Goal: Information Seeking & Learning: Check status

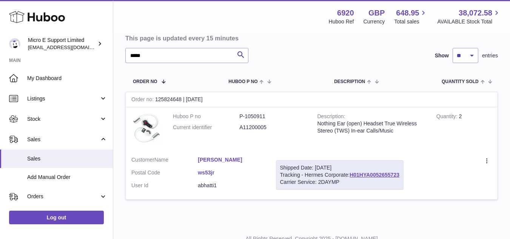
click at [285, 55] on div "***** Search Show ** ** ** entries" at bounding box center [311, 55] width 373 height 15
click at [199, 56] on input "*****" at bounding box center [186, 55] width 123 height 15
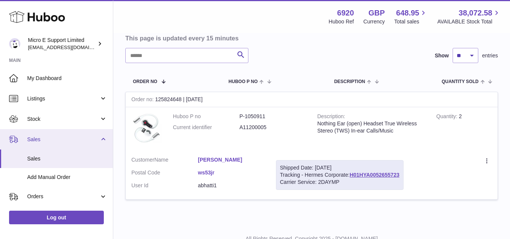
click at [103, 141] on link "Sales" at bounding box center [56, 139] width 113 height 20
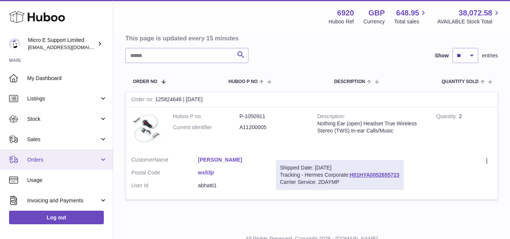
click at [89, 161] on span "Orders" at bounding box center [63, 159] width 72 height 7
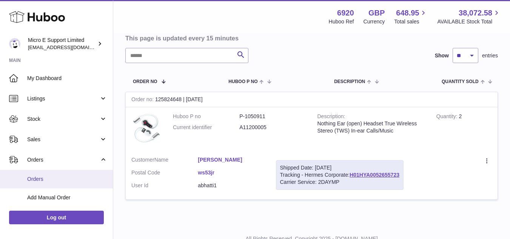
click at [46, 177] on span "Orders" at bounding box center [67, 178] width 80 height 7
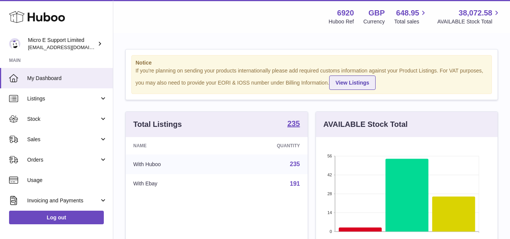
scroll to position [118, 182]
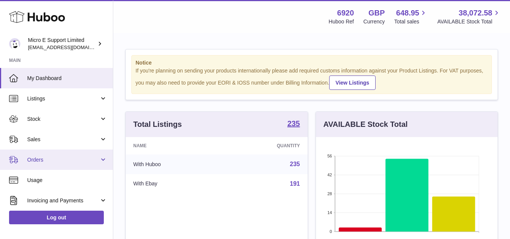
click at [89, 163] on span "Orders" at bounding box center [63, 159] width 72 height 7
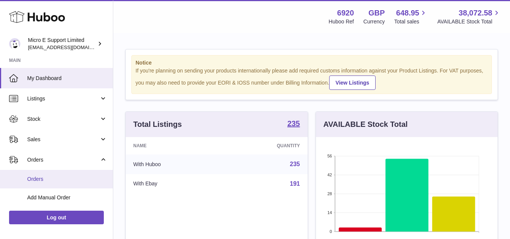
click at [45, 180] on span "Orders" at bounding box center [67, 178] width 80 height 7
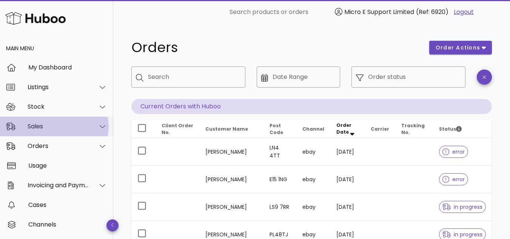
click at [73, 127] on div "Sales" at bounding box center [59, 126] width 62 height 7
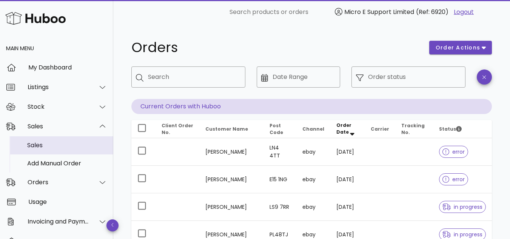
click at [42, 145] on div "Sales" at bounding box center [67, 145] width 80 height 7
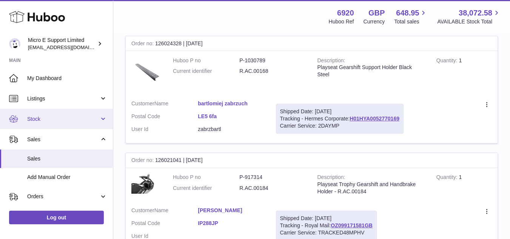
click at [57, 121] on span "Stock" at bounding box center [63, 118] width 72 height 7
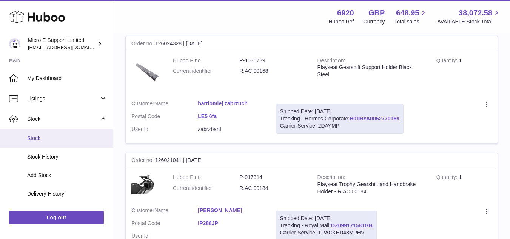
click at [45, 137] on span "Stock" at bounding box center [67, 138] width 80 height 7
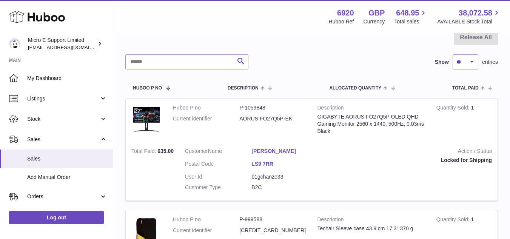
scroll to position [34, 0]
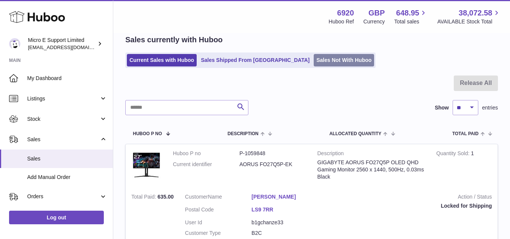
click at [314, 63] on link "Sales Not With Huboo" at bounding box center [344, 60] width 60 height 12
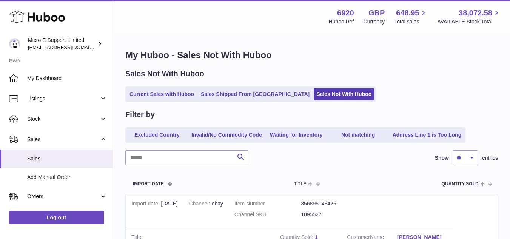
click at [379, 94] on div "Current Sales with Huboo Sales Shipped From [GEOGRAPHIC_DATA] Sales Not With Hu…" at bounding box center [311, 93] width 373 height 15
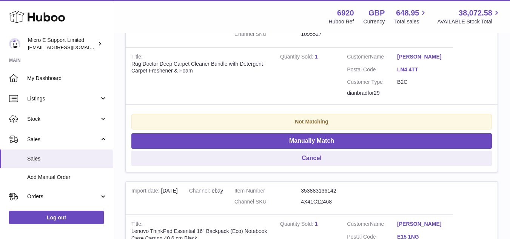
scroll to position [189, 0]
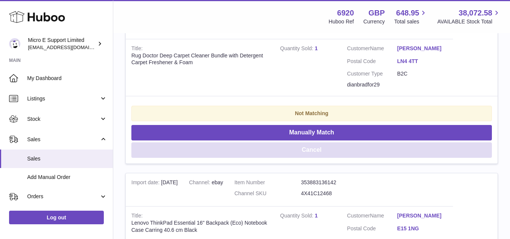
click at [290, 149] on button "Cancel" at bounding box center [311, 149] width 360 height 15
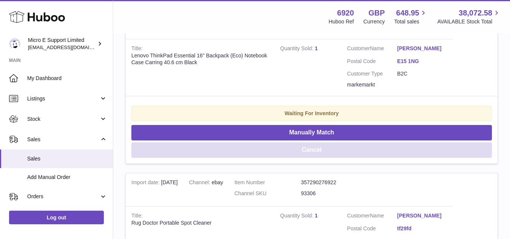
scroll to position [113, 0]
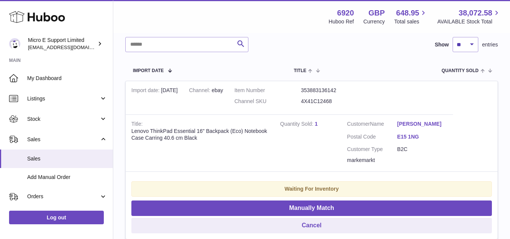
click at [323, 102] on dd "4X41C12468" at bounding box center [334, 101] width 66 height 7
copy dd "4X41C12468"
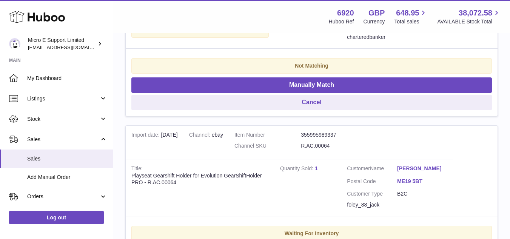
scroll to position [906, 0]
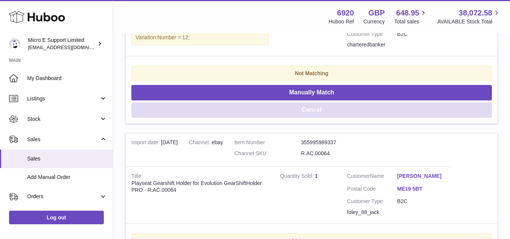
click at [312, 106] on button "Cancel" at bounding box center [311, 109] width 360 height 15
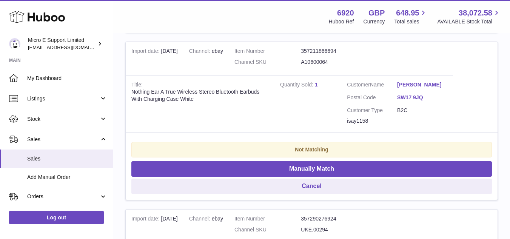
scroll to position [1008, 0]
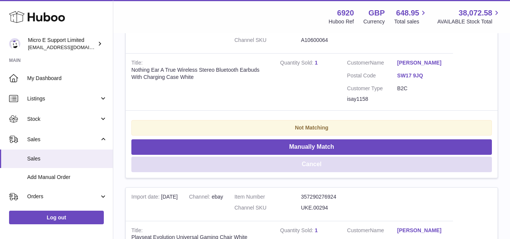
click at [316, 161] on button "Cancel" at bounding box center [311, 164] width 360 height 15
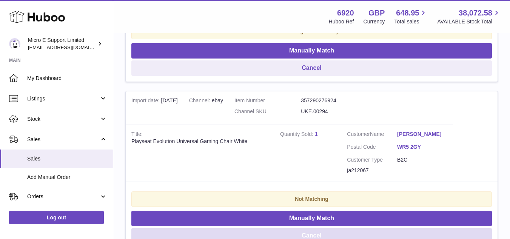
scroll to position [933, 0]
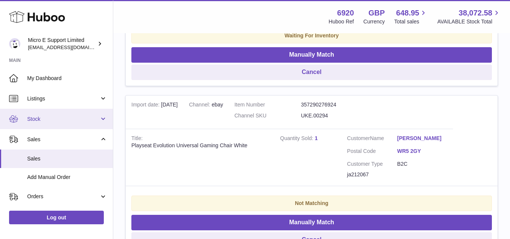
click at [74, 120] on span "Stock" at bounding box center [63, 118] width 72 height 7
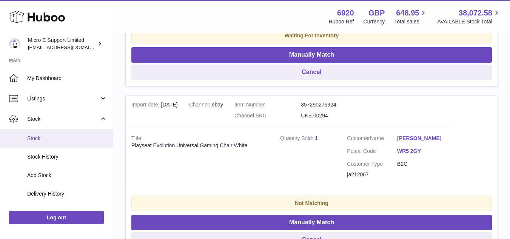
click at [40, 138] on span "Stock" at bounding box center [67, 138] width 80 height 7
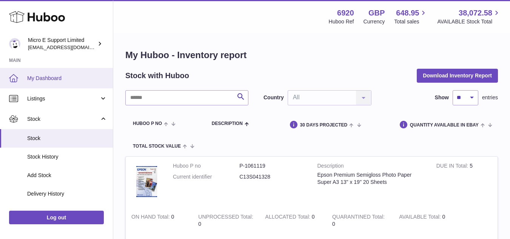
click at [50, 79] on span "My Dashboard" at bounding box center [67, 78] width 80 height 7
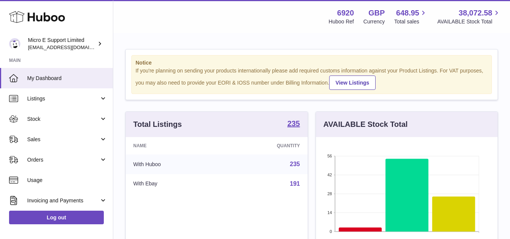
scroll to position [118, 182]
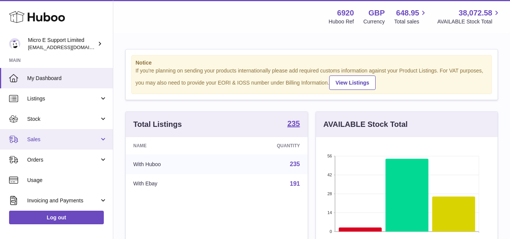
click at [64, 140] on span "Sales" at bounding box center [63, 139] width 72 height 7
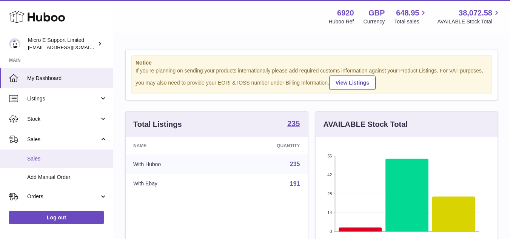
click at [41, 153] on link "Sales" at bounding box center [56, 158] width 113 height 18
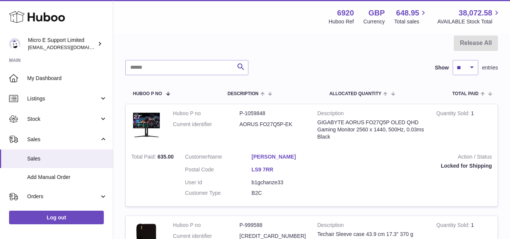
scroll to position [75, 0]
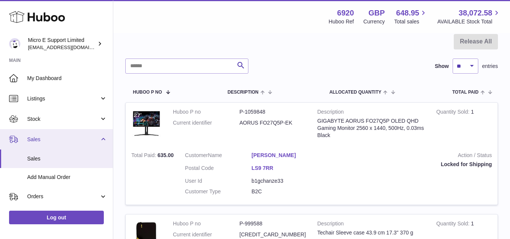
click at [100, 140] on link "Sales" at bounding box center [56, 139] width 113 height 20
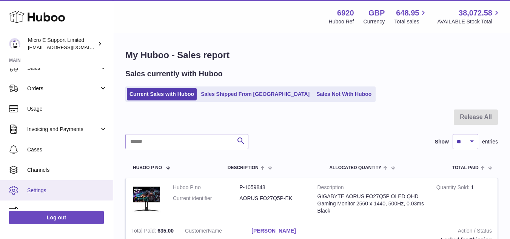
scroll to position [83, 0]
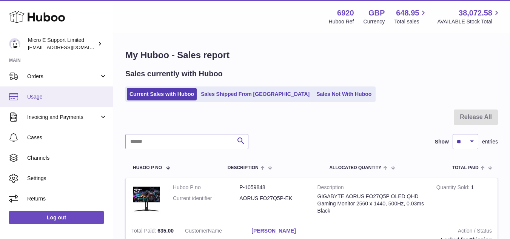
click at [34, 98] on span "Usage" at bounding box center [67, 96] width 80 height 7
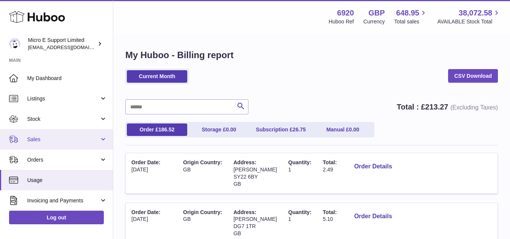
click at [86, 142] on span "Sales" at bounding box center [63, 139] width 72 height 7
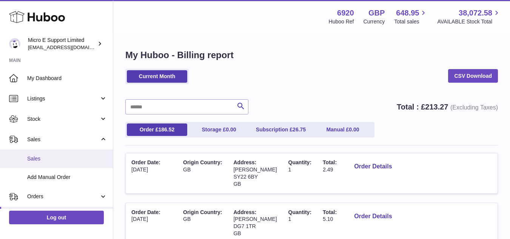
click at [31, 157] on span "Sales" at bounding box center [67, 158] width 80 height 7
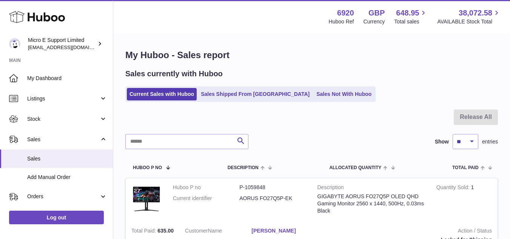
click at [351, 77] on div "Sales currently with Huboo" at bounding box center [311, 74] width 373 height 10
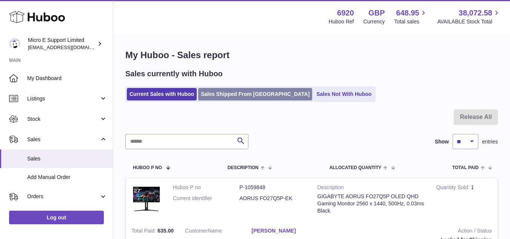
click at [223, 97] on link "Sales Shipped From Huboo" at bounding box center [255, 94] width 114 height 12
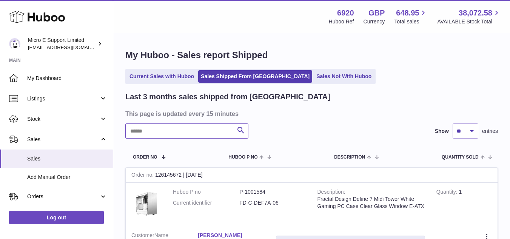
click at [186, 135] on input "text" at bounding box center [186, 130] width 123 height 15
paste input "******"
type input "******"
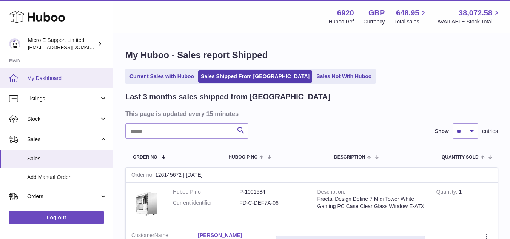
click at [54, 82] on link "My Dashboard" at bounding box center [56, 78] width 113 height 20
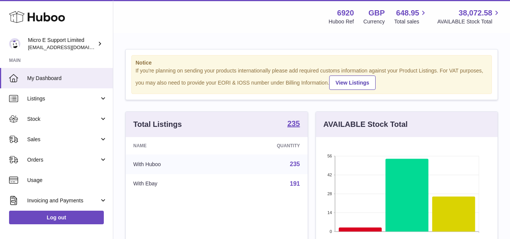
scroll to position [118, 182]
click at [312, 118] on div "AVAILABLE Stock Total 56 42 28 14 0 Low Stock Healthy stock Stock over 2 months…" at bounding box center [407, 198] width 190 height 174
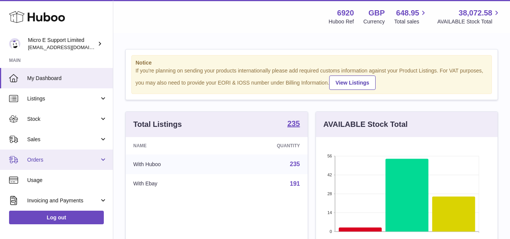
click at [74, 158] on span "Orders" at bounding box center [63, 159] width 72 height 7
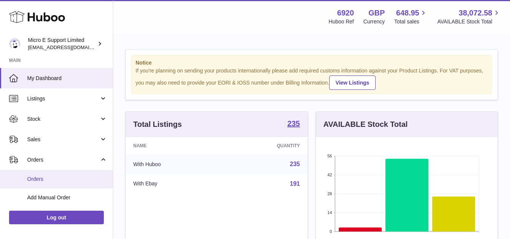
click at [46, 184] on link "Orders" at bounding box center [56, 179] width 113 height 18
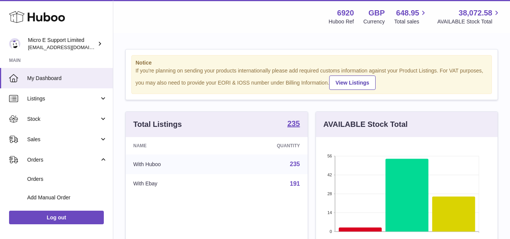
scroll to position [377295, 377231]
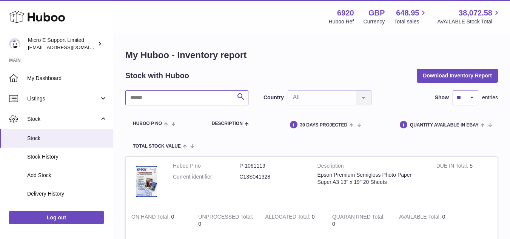
click at [206, 97] on input "text" at bounding box center [186, 97] width 123 height 15
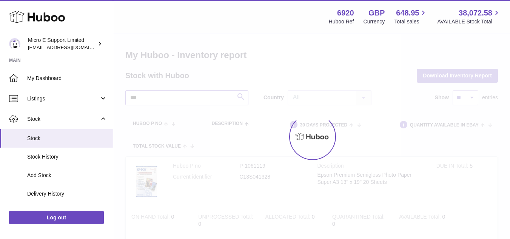
type input "****"
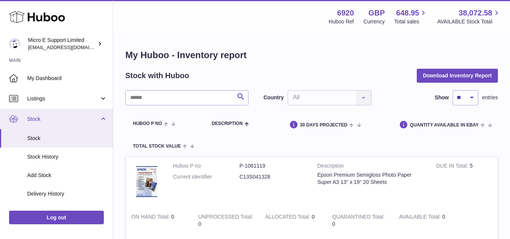
click at [59, 122] on span "Stock" at bounding box center [63, 118] width 72 height 7
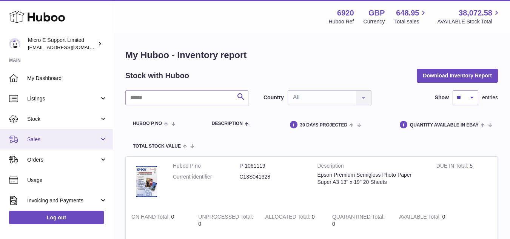
click at [60, 142] on span "Sales" at bounding box center [63, 139] width 72 height 7
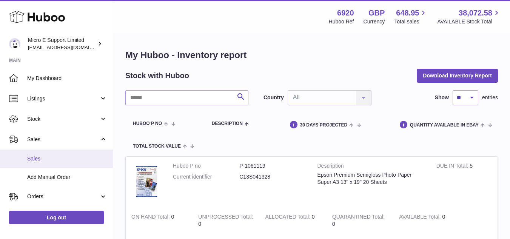
click at [52, 155] on span "Sales" at bounding box center [67, 158] width 80 height 7
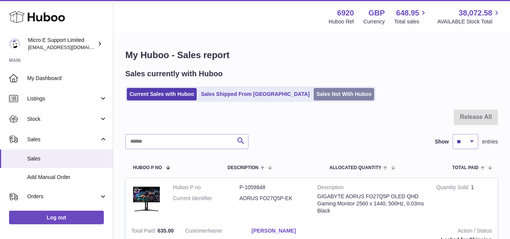
click at [317, 98] on link "Sales Not With Huboo" at bounding box center [344, 94] width 60 height 12
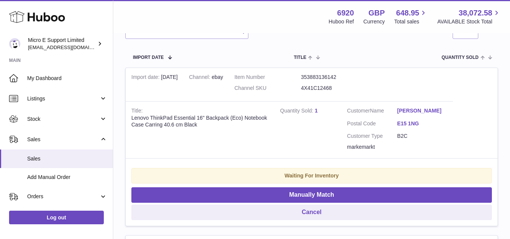
scroll to position [151, 0]
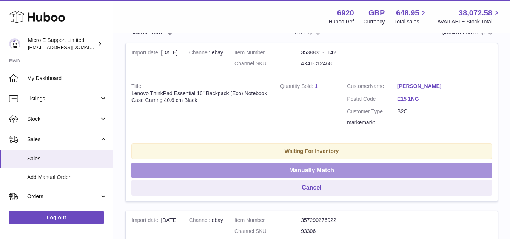
click at [345, 169] on button "Manually Match" at bounding box center [311, 170] width 360 height 15
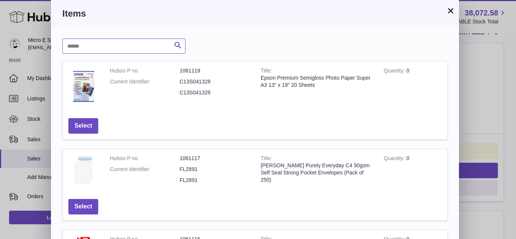
click at [119, 48] on input "text" at bounding box center [123, 45] width 123 height 15
paste input "**********"
type input "**********"
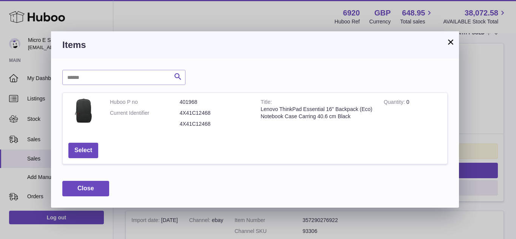
click at [450, 43] on button "×" at bounding box center [450, 41] width 9 height 9
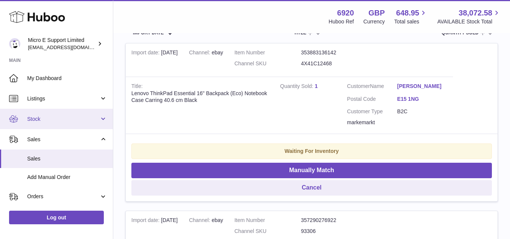
click at [58, 122] on span "Stock" at bounding box center [63, 118] width 72 height 7
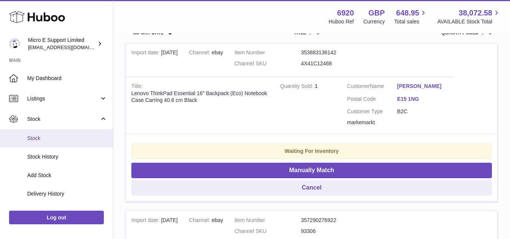
click at [37, 140] on span "Stock" at bounding box center [67, 138] width 80 height 7
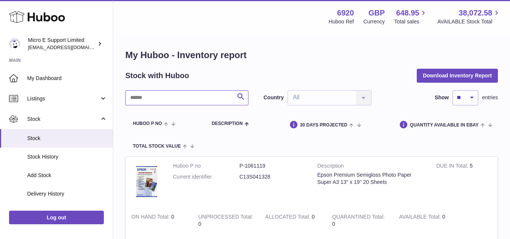
click at [178, 99] on input "text" at bounding box center [186, 97] width 123 height 15
paste input "**********"
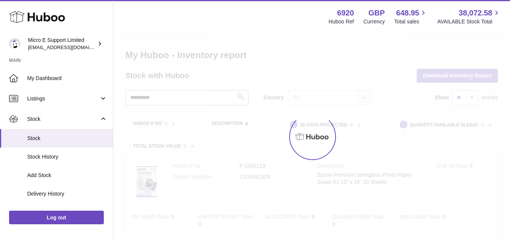
type input "**********"
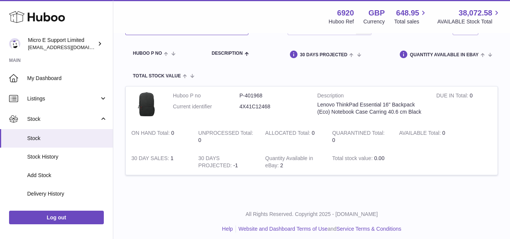
scroll to position [75, 0]
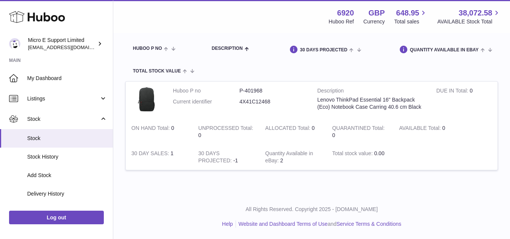
drag, startPoint x: 155, startPoint y: 154, endPoint x: 181, endPoint y: 153, distance: 26.1
click at [181, 153] on td "30 DAY SALES 1" at bounding box center [159, 157] width 67 height 26
drag, startPoint x: 226, startPoint y: 160, endPoint x: 282, endPoint y: 160, distance: 55.9
click at [282, 160] on tr "Huboo P no P-401968 Current identifier 4X41C12468 Description Lenovo ThinkPad E…" at bounding box center [311, 125] width 373 height 89
click at [374, 153] on td "Total stock value 0.00" at bounding box center [359, 157] width 67 height 26
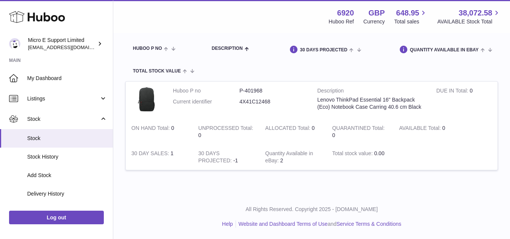
click at [415, 162] on td at bounding box center [445, 157] width 104 height 26
drag, startPoint x: 58, startPoint y: 160, endPoint x: 92, endPoint y: 160, distance: 33.6
click at [58, 160] on span "Stock History" at bounding box center [67, 156] width 80 height 7
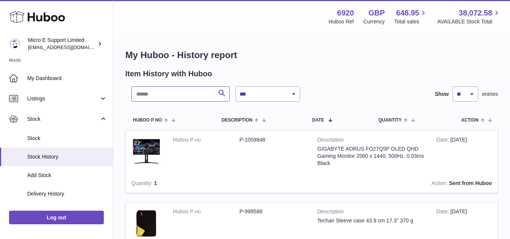
click at [170, 95] on input "text" at bounding box center [180, 93] width 98 height 15
paste input "**********"
type input "**********"
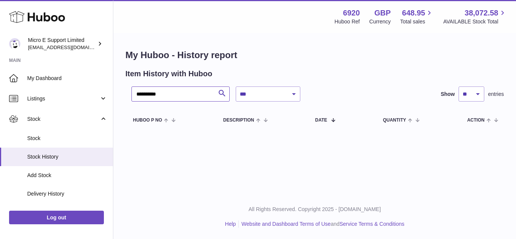
click at [200, 96] on input "**********" at bounding box center [180, 93] width 98 height 15
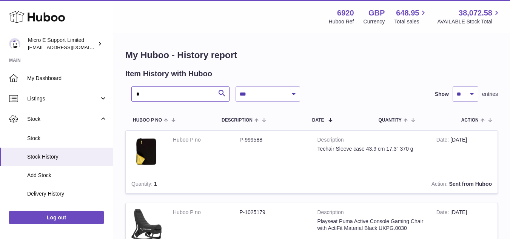
click at [171, 94] on input "*" at bounding box center [180, 93] width 98 height 15
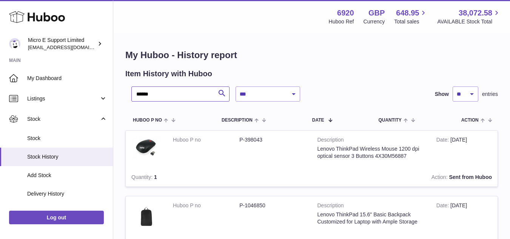
click at [169, 93] on input "******" at bounding box center [180, 93] width 98 height 15
type input "**********"
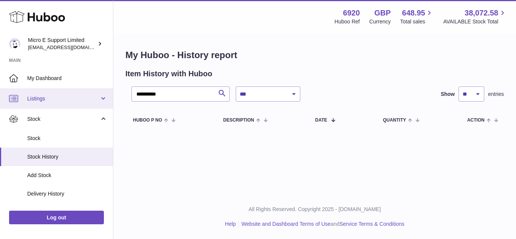
click at [72, 105] on link "Listings" at bounding box center [56, 98] width 113 height 20
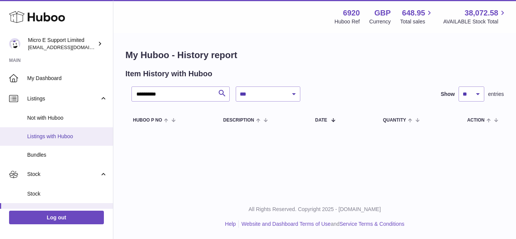
click at [51, 137] on span "Listings with Huboo" at bounding box center [67, 136] width 80 height 7
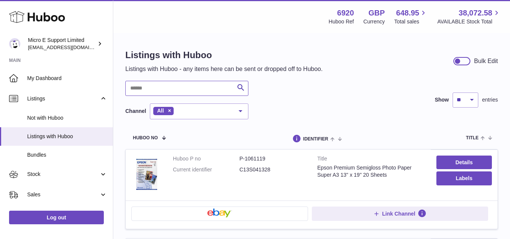
click at [172, 87] on input "text" at bounding box center [186, 88] width 123 height 15
paste input "**********"
type input "**********"
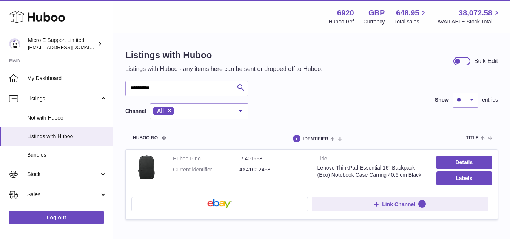
click at [252, 160] on dd "P-401968" at bounding box center [272, 158] width 66 height 7
copy dd "401968"
click at [250, 158] on dd "P-401968" at bounding box center [272, 158] width 66 height 7
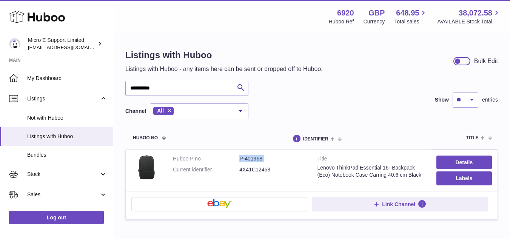
click at [250, 158] on dd "P-401968" at bounding box center [272, 158] width 66 height 7
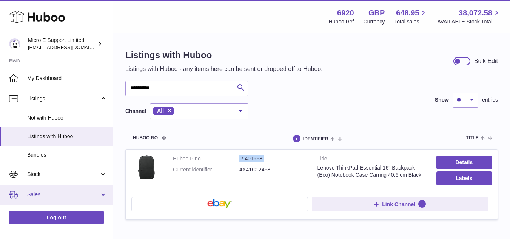
click at [66, 189] on link "Sales" at bounding box center [56, 195] width 113 height 20
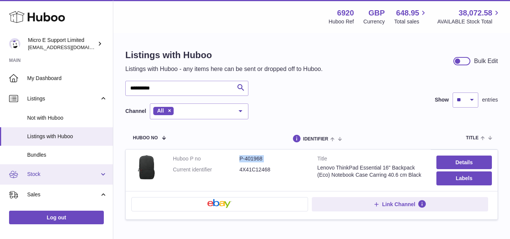
click at [79, 174] on span "Stock" at bounding box center [63, 174] width 72 height 7
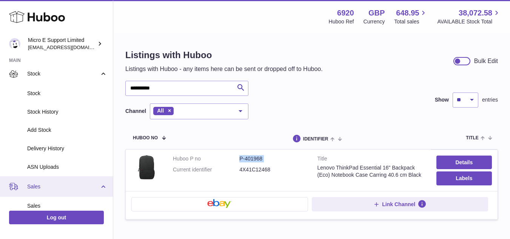
scroll to position [113, 0]
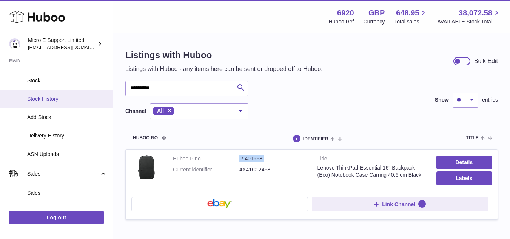
click at [58, 99] on span "Stock History" at bounding box center [67, 98] width 80 height 7
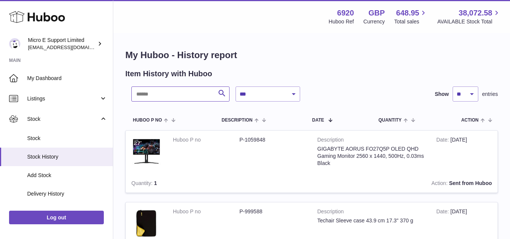
click at [155, 97] on input "text" at bounding box center [180, 93] width 98 height 15
paste input "********"
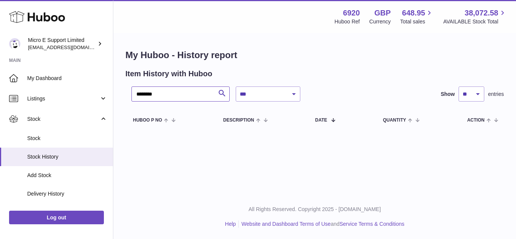
click at [141, 93] on input "********" at bounding box center [180, 93] width 98 height 15
type input "******"
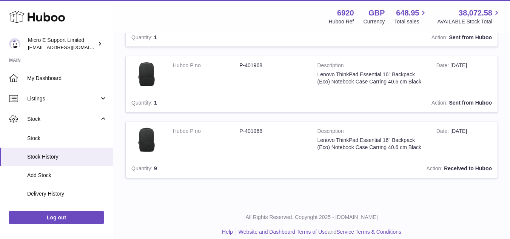
scroll to position [604, 0]
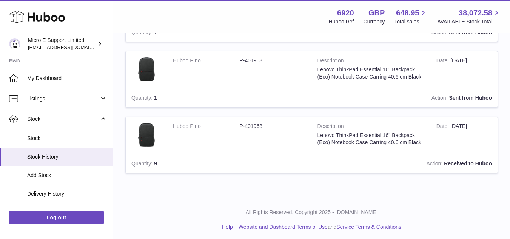
click at [286, 152] on td "Huboo P no P-401968" at bounding box center [239, 135] width 145 height 37
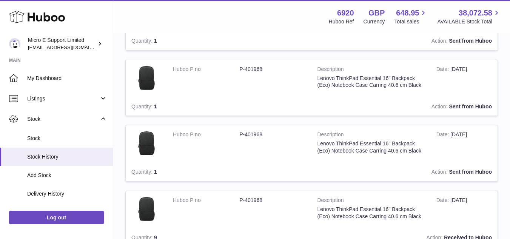
scroll to position [528, 0]
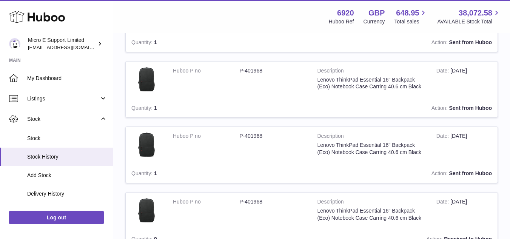
click at [348, 150] on td "Description Lenovo ThinkPad Essential 16" Backpack (Eco) Notebook Case Carring …" at bounding box center [371, 145] width 119 height 37
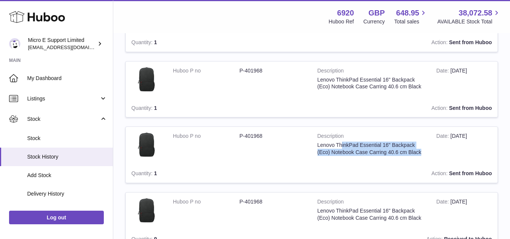
click at [348, 150] on td "Description Lenovo ThinkPad Essential 16" Backpack (Eco) Notebook Case Carring …" at bounding box center [371, 145] width 119 height 37
click at [376, 157] on td "Description Lenovo ThinkPad Essential 16" Backpack (Eco) Notebook Case Carring …" at bounding box center [371, 145] width 119 height 37
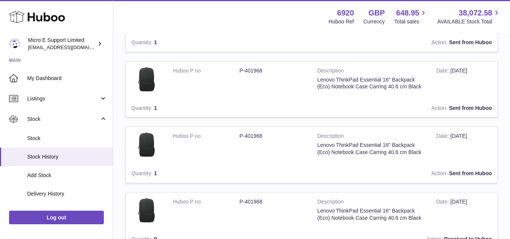
click at [338, 86] on td "Description Lenovo ThinkPad Essential 16" Backpack (Eco) Notebook Case Carring …" at bounding box center [371, 80] width 119 height 37
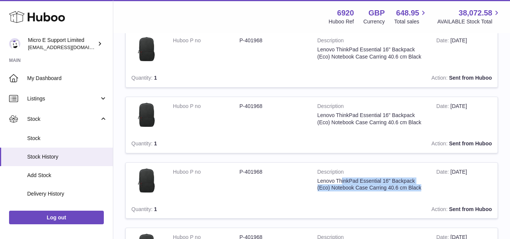
scroll to position [415, 0]
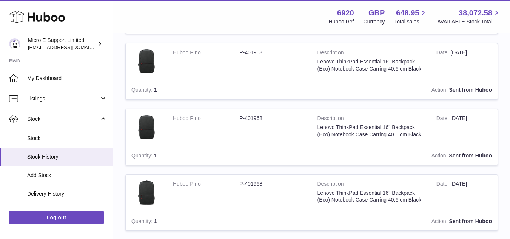
click at [359, 132] on td "Description Lenovo ThinkPad Essential 16" Backpack (Eco) Notebook Case Carring …" at bounding box center [371, 127] width 119 height 37
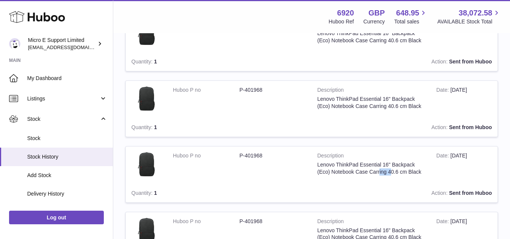
scroll to position [377, 0]
click at [365, 105] on td "Description Lenovo ThinkPad Essential 16" Backpack (Eco) Notebook Case Carring …" at bounding box center [371, 99] width 119 height 37
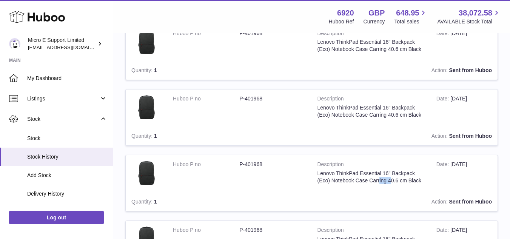
scroll to position [302, 0]
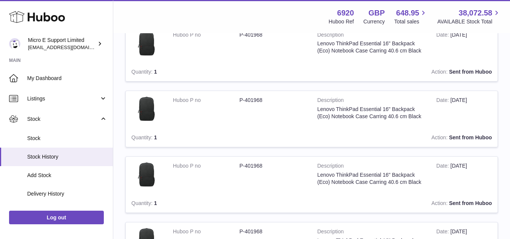
click at [366, 118] on td "Description Lenovo ThinkPad Essential 16" Backpack (Eco) Notebook Case Carring …" at bounding box center [371, 109] width 119 height 37
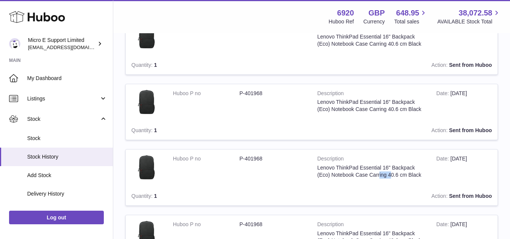
scroll to position [226, 0]
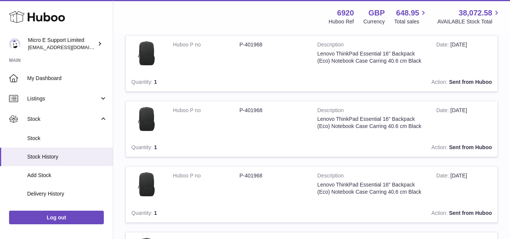
click at [371, 123] on td "Description Lenovo ThinkPad Essential 16" Backpack (Eco) Notebook Case Carring …" at bounding box center [371, 119] width 119 height 37
click at [360, 55] on td "Description Lenovo ThinkPad Essential 16" Backpack (Eco) Notebook Case Carring …" at bounding box center [371, 53] width 119 height 37
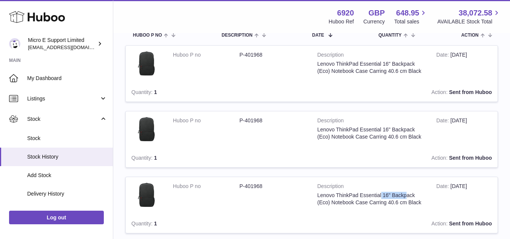
scroll to position [75, 0]
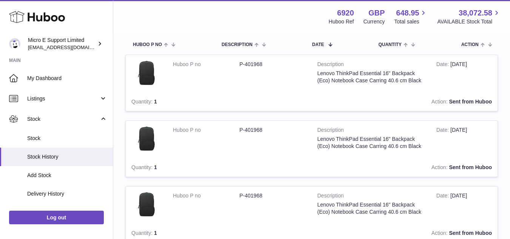
click at [357, 144] on td "Description Lenovo ThinkPad Essential 16" Backpack (Eco) Notebook Case Carring …" at bounding box center [371, 139] width 119 height 37
click at [359, 77] on td "Description Lenovo ThinkPad Essential 16" Backpack (Eco) Notebook Case Carring …" at bounding box center [371, 73] width 119 height 37
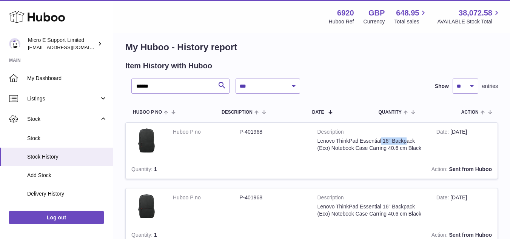
scroll to position [0, 0]
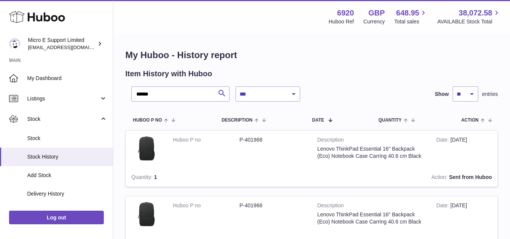
click at [187, 97] on input "******" at bounding box center [180, 93] width 98 height 15
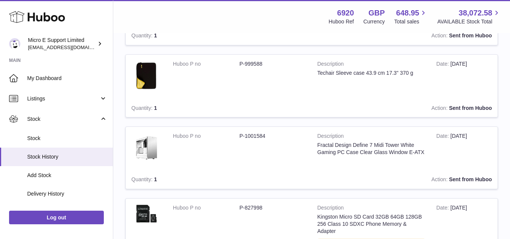
scroll to position [151, 0]
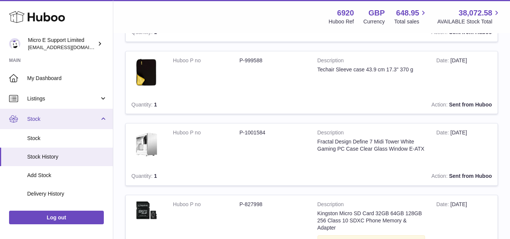
click at [99, 120] on link "Stock" at bounding box center [56, 119] width 113 height 20
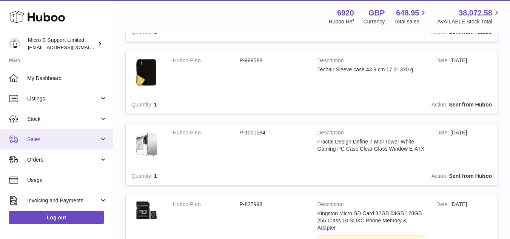
click at [85, 143] on link "Sales" at bounding box center [56, 139] width 113 height 20
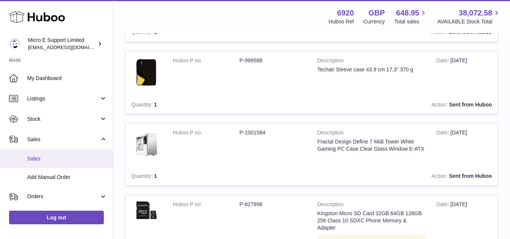
click at [41, 160] on span "Sales" at bounding box center [67, 158] width 80 height 7
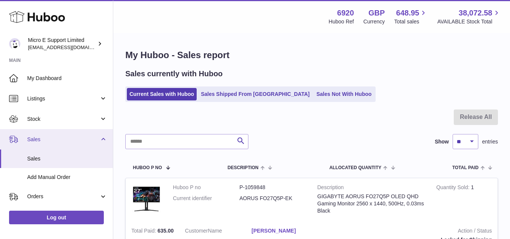
click at [98, 143] on link "Sales" at bounding box center [56, 139] width 113 height 20
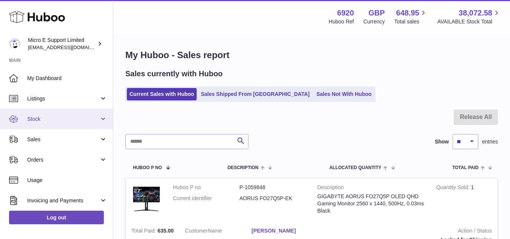
click at [87, 122] on span "Stock" at bounding box center [63, 118] width 72 height 7
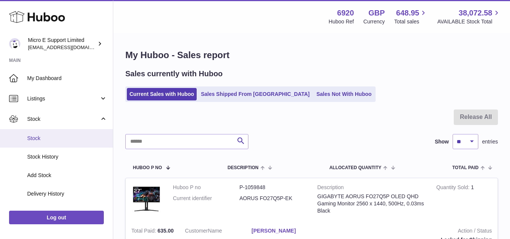
click at [51, 139] on span "Stock" at bounding box center [67, 138] width 80 height 7
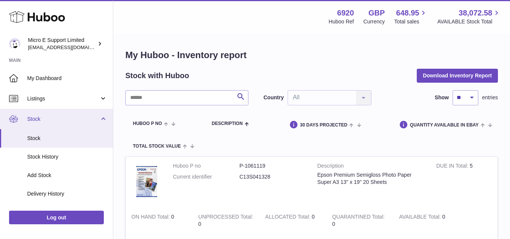
click at [96, 120] on span "Stock" at bounding box center [63, 118] width 72 height 7
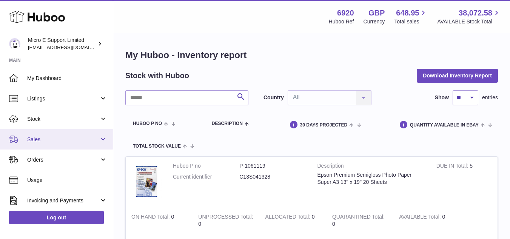
click at [76, 142] on span "Sales" at bounding box center [63, 139] width 72 height 7
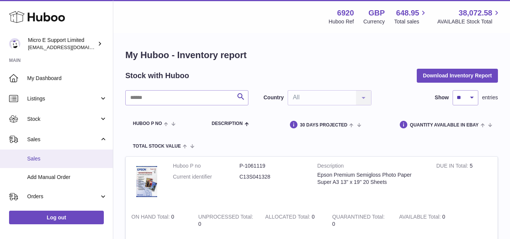
click at [54, 162] on span "Sales" at bounding box center [67, 158] width 80 height 7
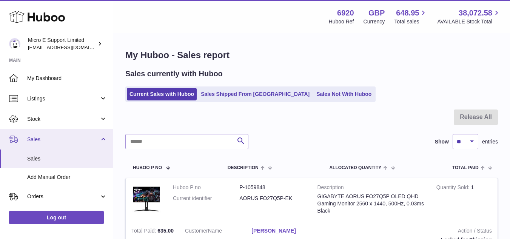
click at [101, 142] on link "Sales" at bounding box center [56, 139] width 113 height 20
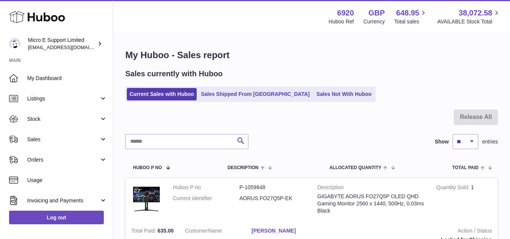
click at [385, 102] on div "My Huboo - Sales report Sales currently with Huboo Current Sales with Huboo Sal…" at bounding box center [311, 225] width 397 height 383
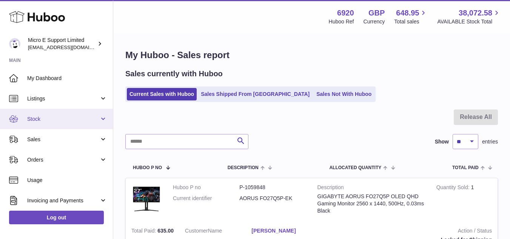
click at [38, 121] on span "Stock" at bounding box center [63, 118] width 72 height 7
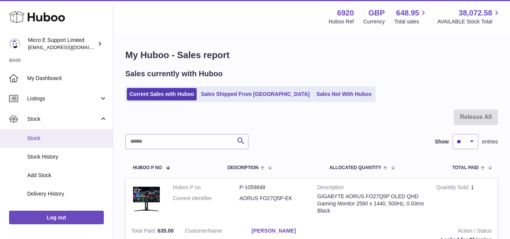
click at [42, 136] on span "Stock" at bounding box center [67, 138] width 80 height 7
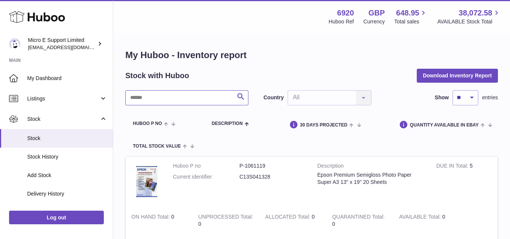
click at [173, 95] on input "text" at bounding box center [186, 97] width 123 height 15
type input "******"
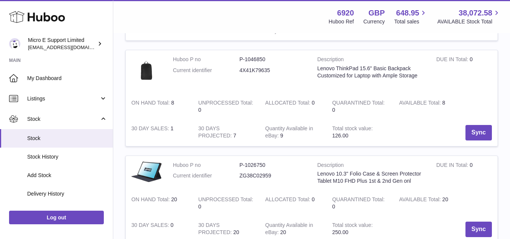
scroll to position [642, 0]
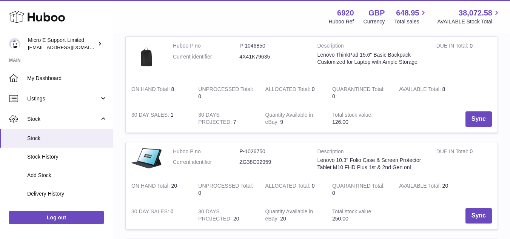
click at [253, 57] on dd "4X41K79635" at bounding box center [272, 56] width 66 height 7
copy dd "4X41K79635"
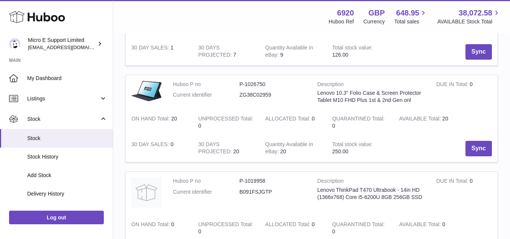
scroll to position [717, 0]
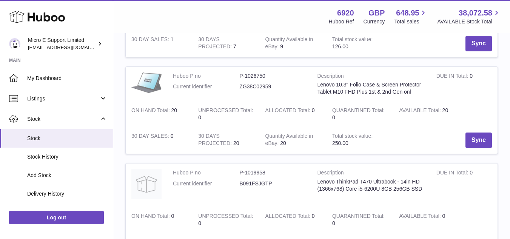
click at [157, 83] on img at bounding box center [146, 82] width 30 height 20
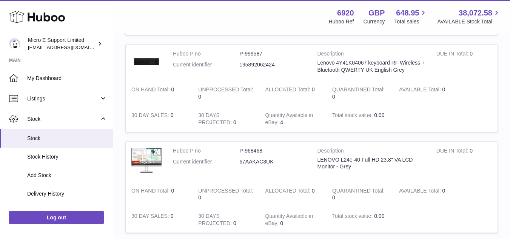
scroll to position [944, 0]
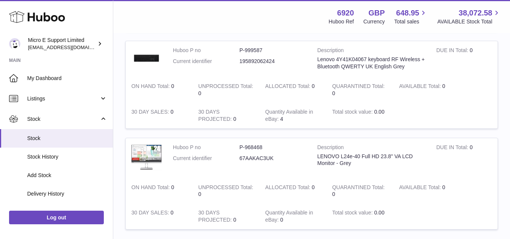
click at [351, 57] on div "Lenovo 4Y41K04067 keyboard RF Wireless + Bluetooth QWERTY UK English Grey" at bounding box center [371, 63] width 108 height 14
copy div "4Y41K04067"
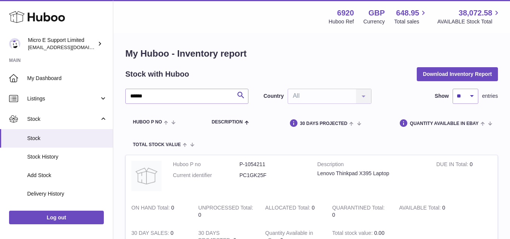
scroll to position [0, 0]
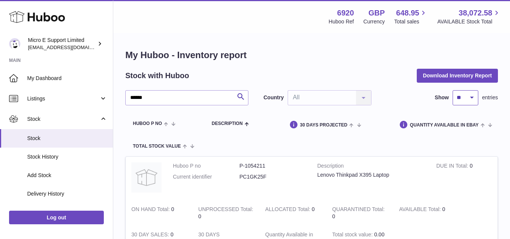
click at [470, 93] on select "** ** ** ***" at bounding box center [466, 97] width 26 height 15
select select "***"
click at [453, 90] on select "** ** ** ***" at bounding box center [466, 97] width 26 height 15
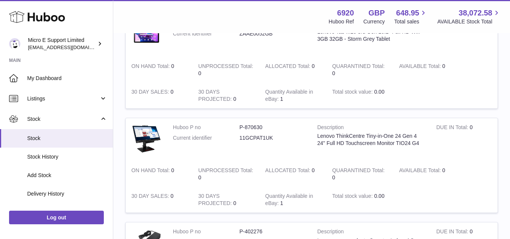
scroll to position [1245, 0]
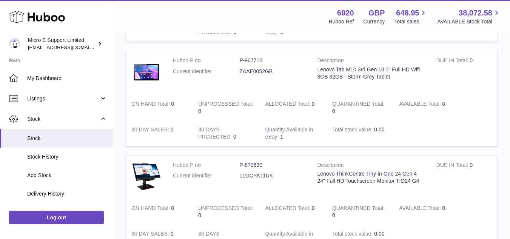
click at [261, 73] on dd "ZAAE0052GB" at bounding box center [272, 71] width 66 height 7
copy dd "ZAAE0052GB"
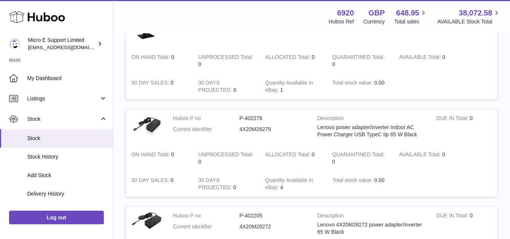
scroll to position [1434, 0]
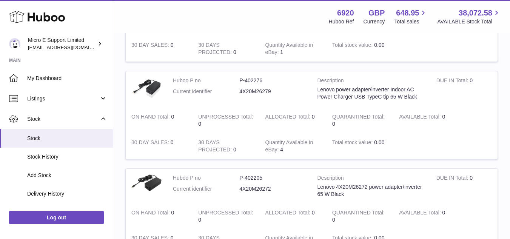
click at [258, 91] on dd "4X20M26279" at bounding box center [272, 91] width 66 height 7
copy dd "4X20M26279"
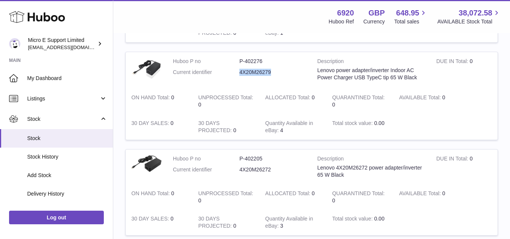
scroll to position [1472, 0]
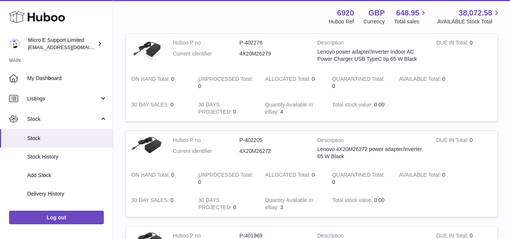
click at [261, 148] on dd "4X20M26272" at bounding box center [272, 151] width 66 height 7
copy dd "4X20M26272"
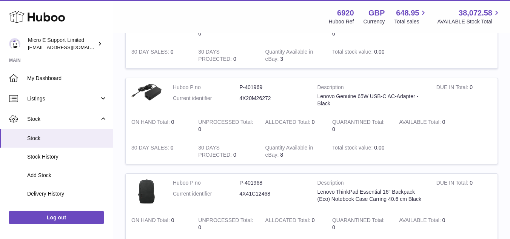
scroll to position [1623, 0]
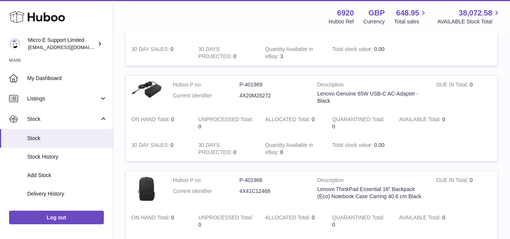
click at [252, 96] on dd "4X20M26272" at bounding box center [272, 95] width 66 height 7
copy dd "4X20M26272"
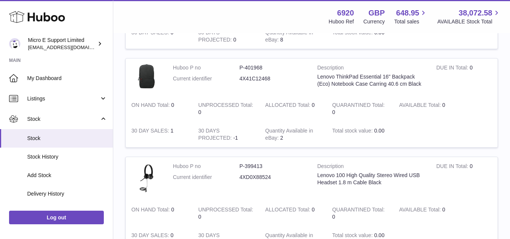
scroll to position [1736, 0]
click at [253, 77] on dd "4X41C12468" at bounding box center [272, 77] width 66 height 7
copy dd "4X41C12468"
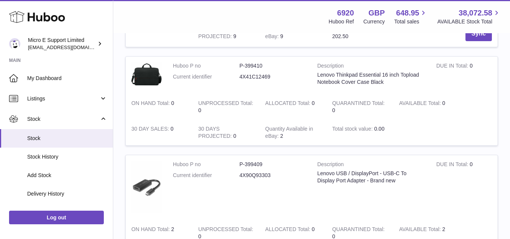
scroll to position [2151, 0]
click at [261, 77] on dd "4X41C12469" at bounding box center [272, 76] width 66 height 7
copy dd "4X41C12469"
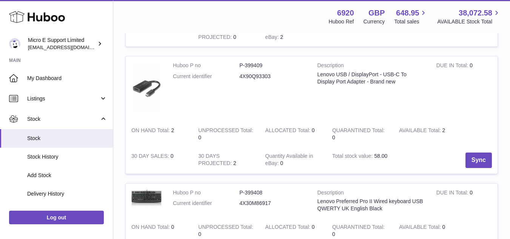
scroll to position [2264, 0]
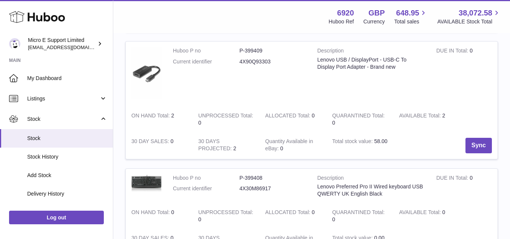
click at [252, 60] on dd "4X90Q93303" at bounding box center [272, 61] width 66 height 7
copy dd "4X90Q93303"
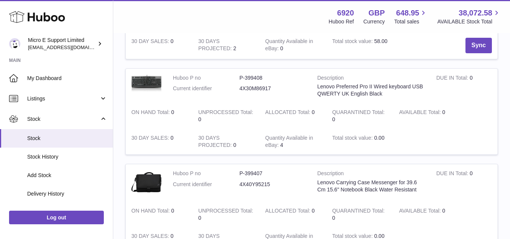
scroll to position [2378, 0]
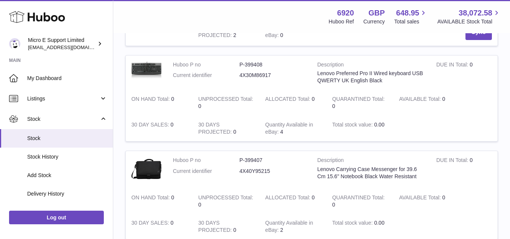
click at [254, 75] on dd "4X30M86917" at bounding box center [272, 75] width 66 height 7
click at [252, 173] on dd "4X40Y95215" at bounding box center [272, 171] width 66 height 7
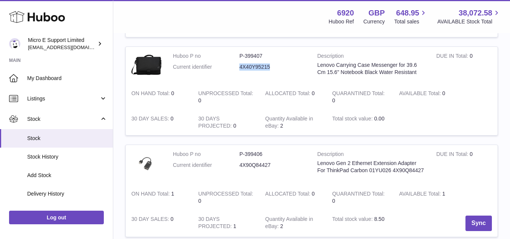
scroll to position [2529, 0]
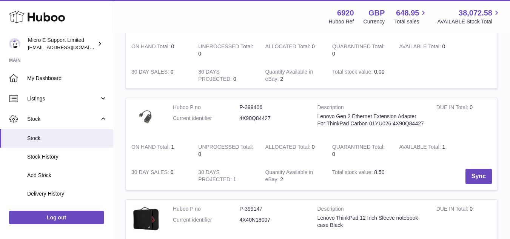
click at [253, 118] on dd "4X90Q84427" at bounding box center [272, 118] width 66 height 7
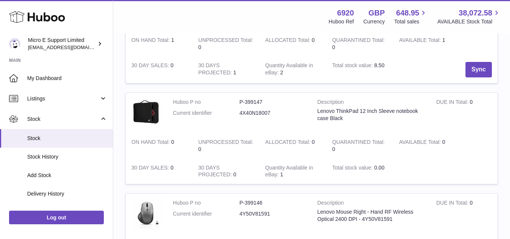
scroll to position [2642, 0]
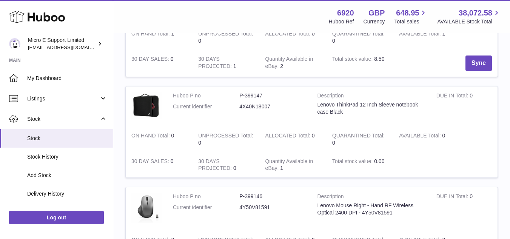
click at [258, 106] on dd "4X40N18007" at bounding box center [272, 106] width 66 height 7
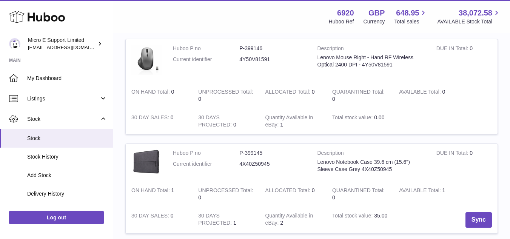
scroll to position [2793, 0]
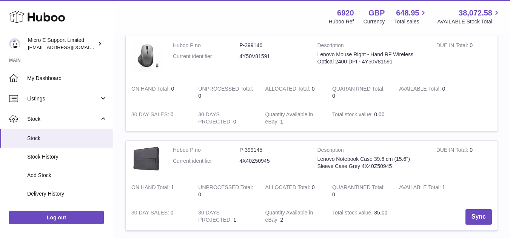
click at [257, 55] on dd "4Y50V81591" at bounding box center [272, 56] width 66 height 7
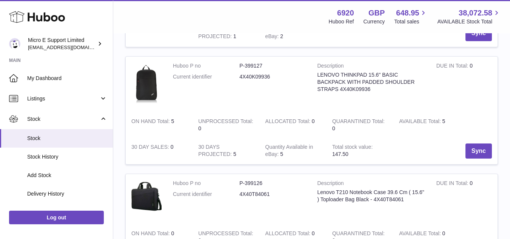
scroll to position [2982, 0]
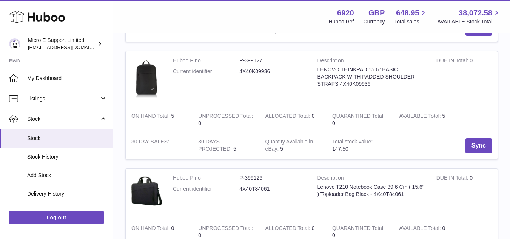
click at [257, 72] on dd "4X40K09936" at bounding box center [272, 71] width 66 height 7
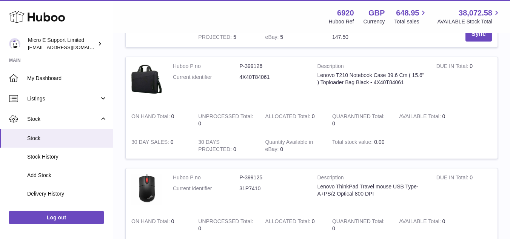
scroll to position [3095, 0]
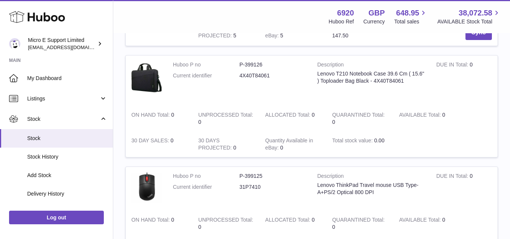
click at [258, 75] on dd "4X40T84061" at bounding box center [272, 75] width 66 height 7
click at [445, 98] on td "DUE IN Total 0" at bounding box center [464, 80] width 67 height 50
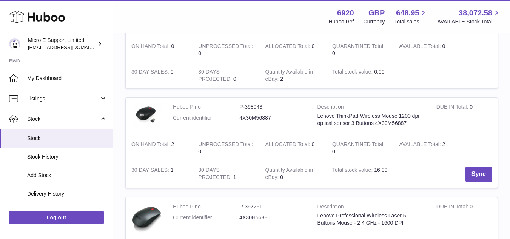
scroll to position [3887, 0]
click at [261, 119] on dd "4X30M56887" at bounding box center [272, 117] width 66 height 7
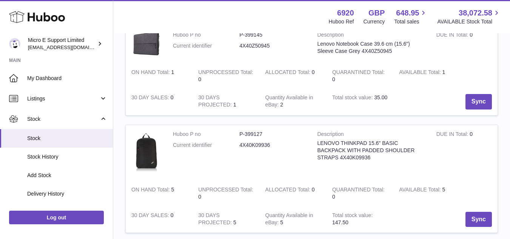
scroll to position [0, 0]
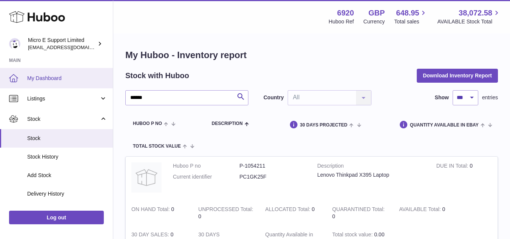
click at [50, 84] on link "My Dashboard" at bounding box center [56, 78] width 113 height 20
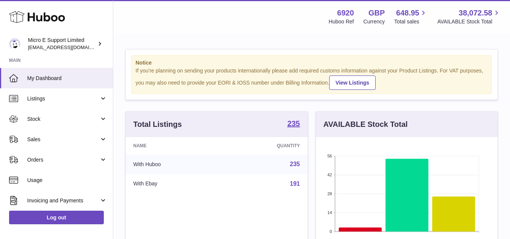
scroll to position [377295, 377231]
